Goal: Task Accomplishment & Management: Manage account settings

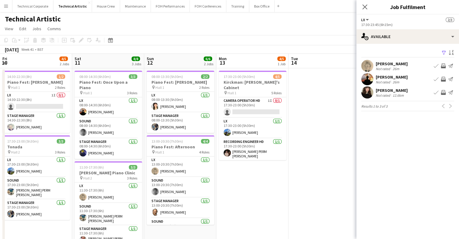
scroll to position [0, 208]
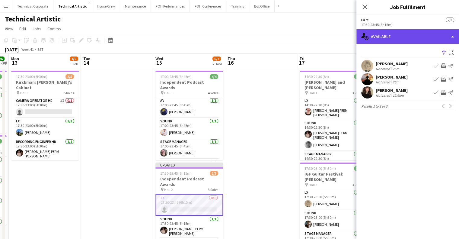
click at [409, 43] on div "single-neutral-actions-upload Available" at bounding box center [408, 36] width 103 height 14
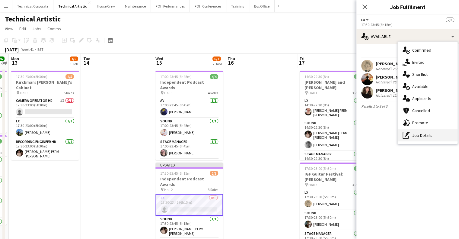
click at [417, 134] on div "pen-write Job Details" at bounding box center [428, 135] width 60 height 12
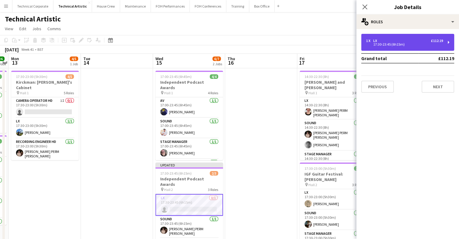
click at [394, 43] on div "17:30-23:45 (6h15m)" at bounding box center [404, 44] width 77 height 3
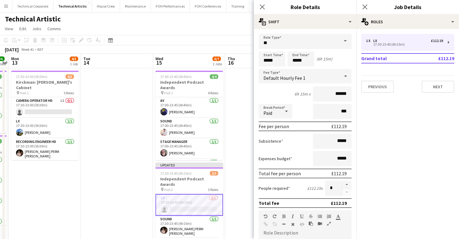
click at [319, 77] on div "Default Hourly Fee 1" at bounding box center [299, 76] width 81 height 14
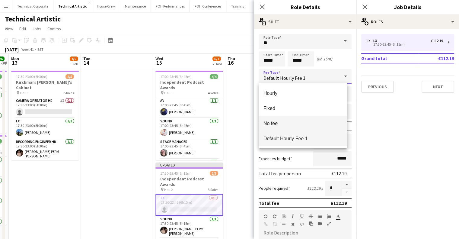
click at [302, 130] on mat-option "No fee" at bounding box center [303, 123] width 88 height 15
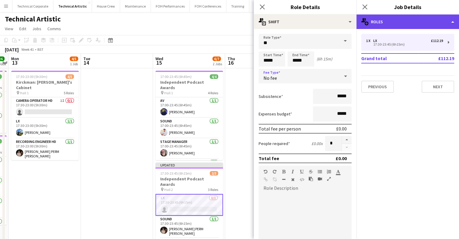
click at [382, 23] on div "multiple-users-add Roles" at bounding box center [408, 21] width 103 height 14
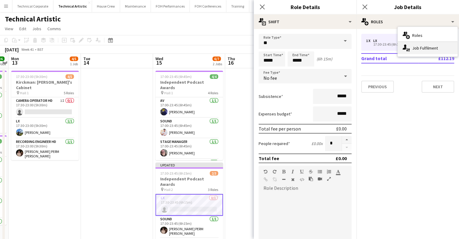
click at [419, 47] on div "single-neutral-actions-up-down Job Fulfilment" at bounding box center [428, 48] width 60 height 12
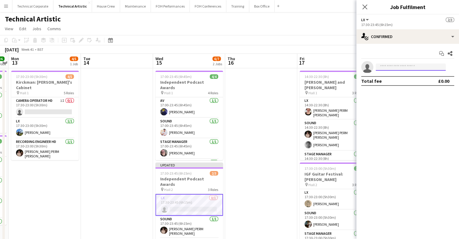
click at [396, 66] on input at bounding box center [411, 66] width 70 height 7
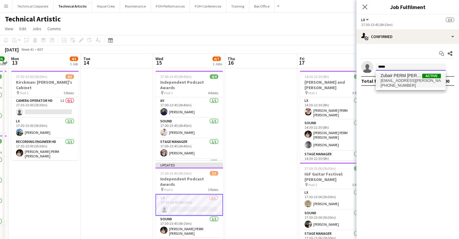
type input "*****"
click at [396, 83] on span "[PHONE_NUMBER]" at bounding box center [411, 85] width 60 height 5
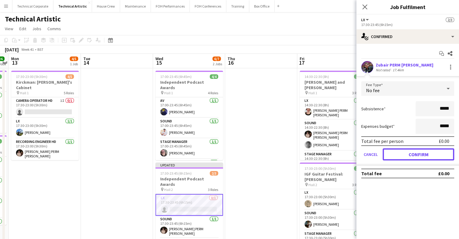
drag, startPoint x: 429, startPoint y: 150, endPoint x: 426, endPoint y: 151, distance: 3.3
click at [430, 150] on button "Confirm" at bounding box center [419, 154] width 72 height 12
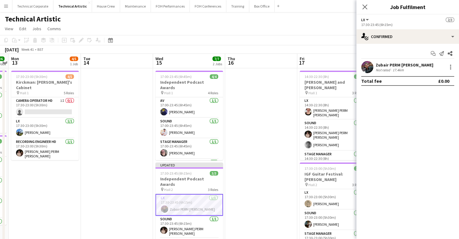
drag, startPoint x: 263, startPoint y: 160, endPoint x: 273, endPoint y: 148, distance: 15.7
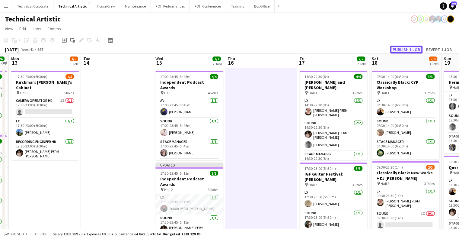
click at [395, 47] on button "Publish 1 job" at bounding box center [407, 50] width 32 height 8
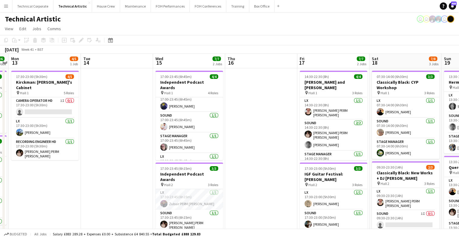
scroll to position [0, 0]
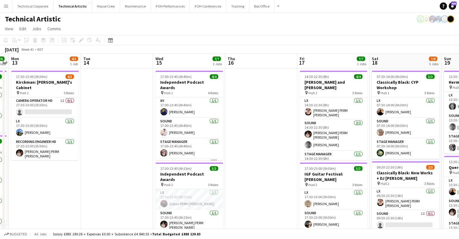
drag, startPoint x: 311, startPoint y: 146, endPoint x: 331, endPoint y: 134, distance: 23.7
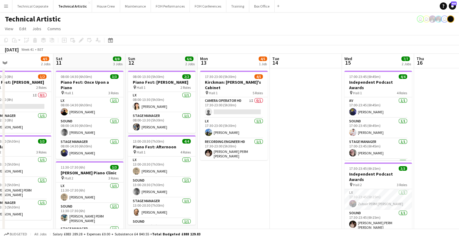
click at [115, 40] on div "Date picker [DATE] [DATE] [DATE] M [DATE] T [DATE] W [DATE] T [DATE] F [DATE] S…" at bounding box center [109, 40] width 14 height 7
click at [112, 40] on icon "Date picker" at bounding box center [110, 40] width 5 height 5
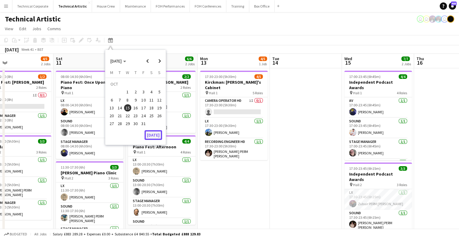
click at [156, 133] on button "[DATE]" at bounding box center [154, 135] width 18 height 10
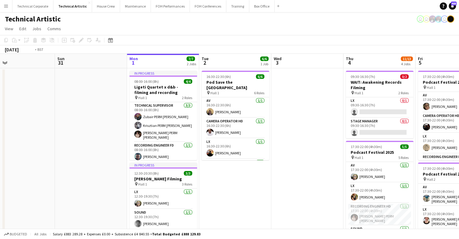
scroll to position [0, 246]
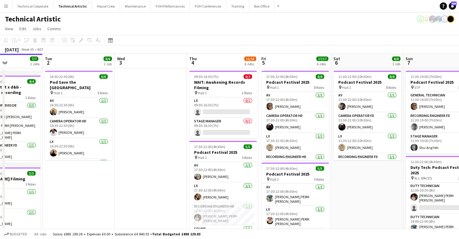
drag, startPoint x: 300, startPoint y: 149, endPoint x: 187, endPoint y: 151, distance: 113.3
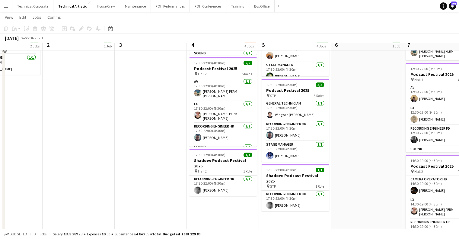
scroll to position [0, 0]
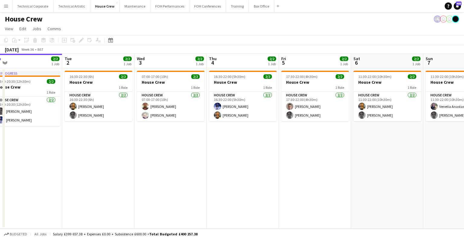
scroll to position [0, 233]
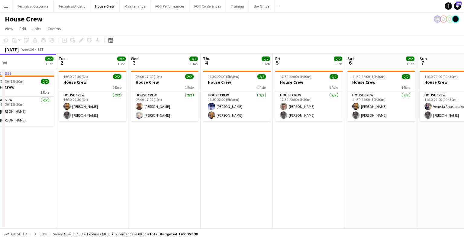
drag, startPoint x: 344, startPoint y: 149, endPoint x: 256, endPoint y: 166, distance: 89.8
click at [256, 166] on app-calendar-viewport "Fri 29 2/2 1 Job Sat 30 Sun 31 Mon 1 2/2 1 Job Tue 2 2/2 1 Job Wed 3 2/2 1 Job …" at bounding box center [232, 141] width 464 height 175
